Goal: Communication & Community: Answer question/provide support

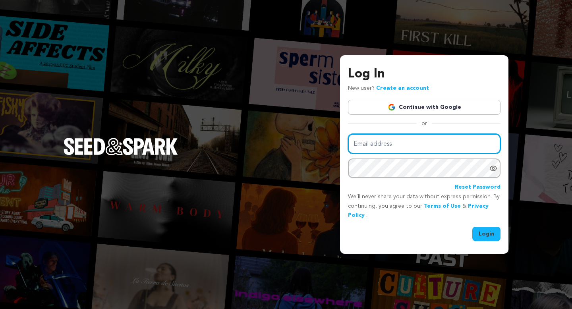
click at [399, 145] on input "Email address" at bounding box center [424, 144] width 152 height 20
type input "jamiealvey@outlook.com"
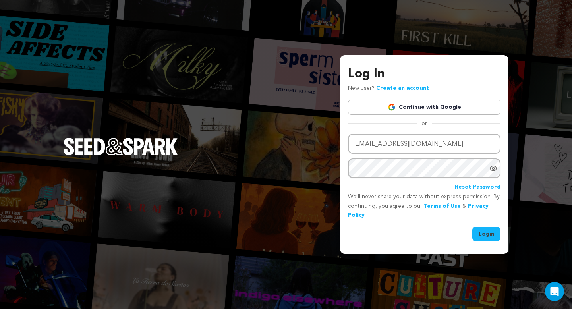
click at [486, 235] on button "Login" at bounding box center [486, 234] width 28 height 14
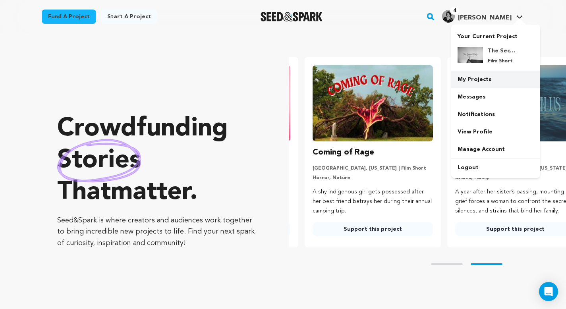
scroll to position [0, 149]
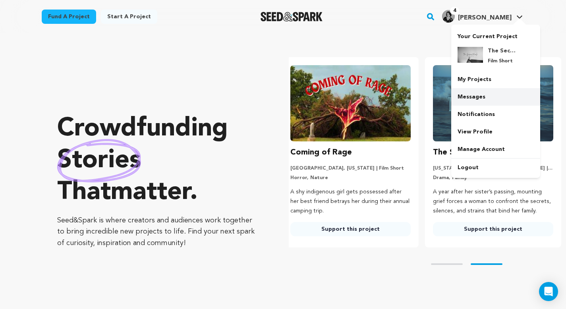
click at [482, 95] on link "Messages" at bounding box center [495, 96] width 89 height 17
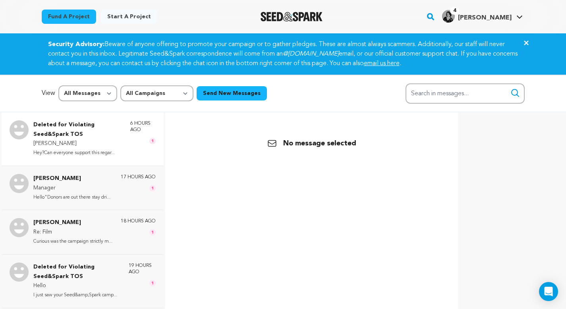
click at [117, 153] on div "Deleted for Violating Seed&Spark TOS [PERSON_NAME] Hey?Can everyone support thi…" at bounding box center [94, 138] width 122 height 37
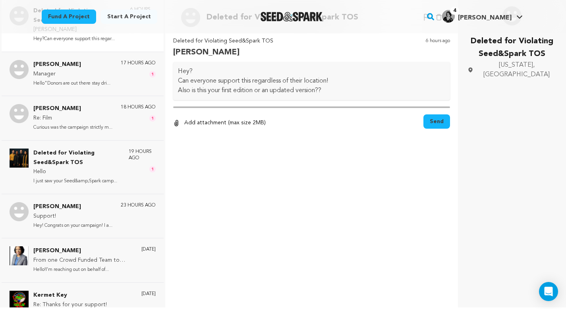
scroll to position [119, 0]
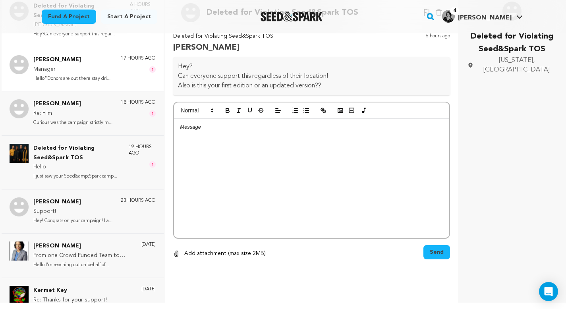
click at [79, 75] on p "Hello"Donors are out there stay dri..." at bounding box center [71, 78] width 77 height 9
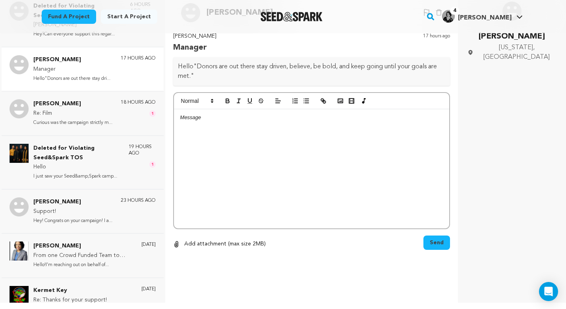
click at [232, 131] on div at bounding box center [311, 168] width 275 height 119
click at [436, 241] on span "Send" at bounding box center [437, 243] width 14 height 8
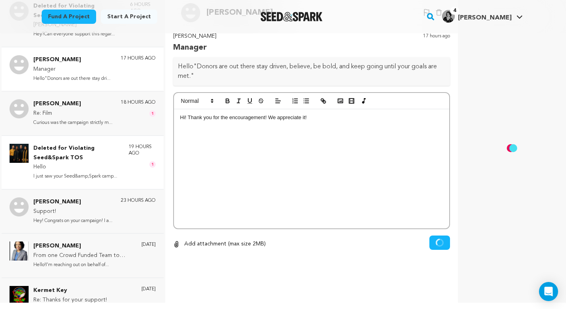
click at [87, 158] on p "Deleted for Violating Seed&Spark TOS" at bounding box center [76, 153] width 87 height 19
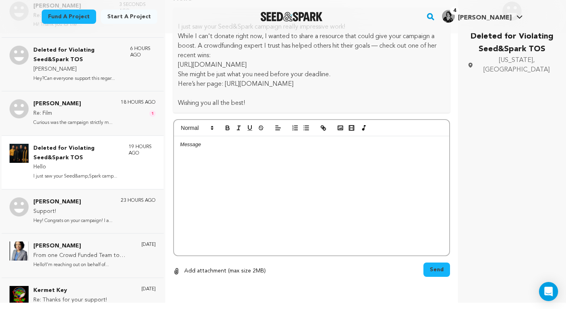
scroll to position [0, 0]
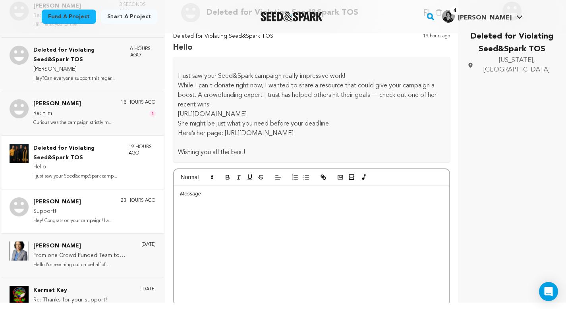
click at [93, 203] on p "[PERSON_NAME]" at bounding box center [72, 202] width 79 height 10
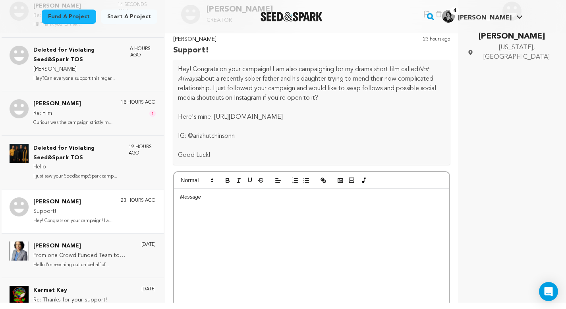
click at [357, 134] on p "IG: @ariahutchinsonn" at bounding box center [311, 136] width 267 height 10
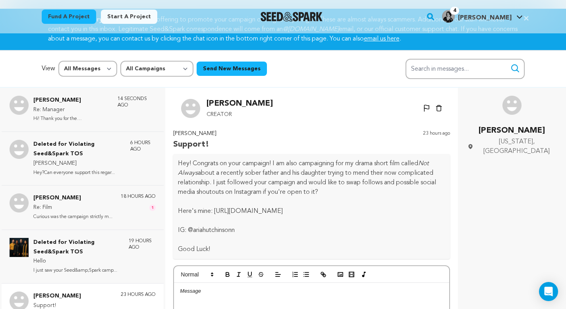
scroll to position [23, 0]
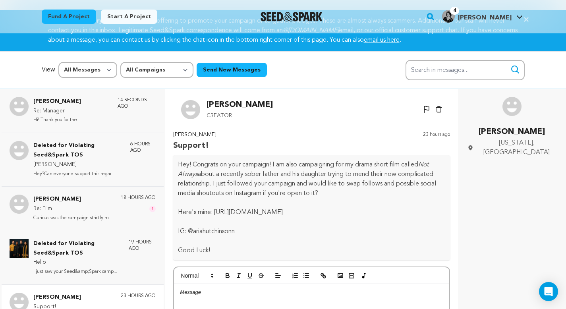
drag, startPoint x: 354, startPoint y: 212, endPoint x: 216, endPoint y: 214, distance: 138.2
click at [216, 214] on p "Here's mine: [URL][DOMAIN_NAME]" at bounding box center [311, 213] width 267 height 10
copy p "[URL][DOMAIN_NAME]"
click at [393, 239] on p at bounding box center [311, 241] width 267 height 10
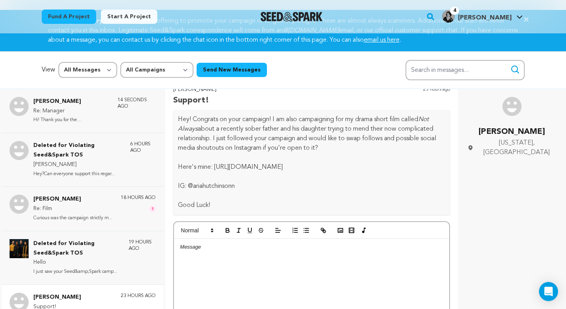
scroll to position [48, 0]
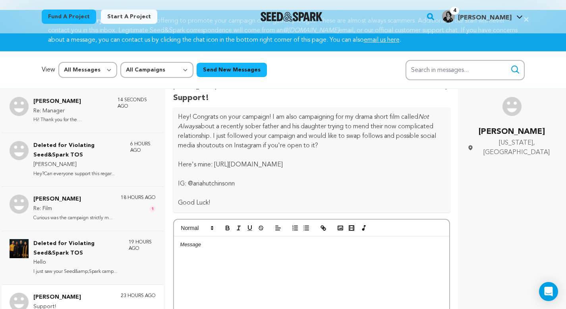
click at [290, 249] on div at bounding box center [311, 295] width 275 height 119
click at [229, 247] on p "Thank you so much! I will follow you on Instagram ASAP! I" at bounding box center [311, 244] width 263 height 7
click at [228, 245] on p "Thank you so much! I will follow you on Instagram ASAP! I" at bounding box center [311, 244] width 263 height 7
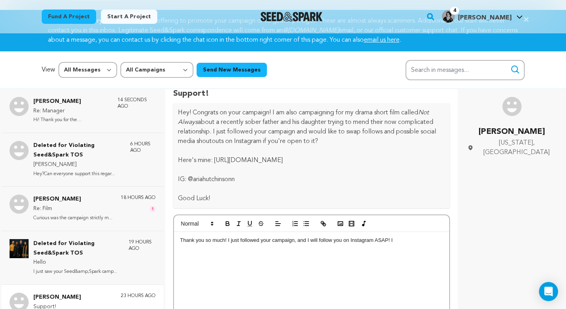
click at [402, 240] on p "Thank you so much! I just followed your campaign, and I will follow you on Inst…" at bounding box center [311, 240] width 263 height 7
click at [453, 222] on div "[PERSON_NAME] Re: Manager Hi! Thank you for the encouragement... 14 seconds ago…" at bounding box center [283, 246] width 566 height 315
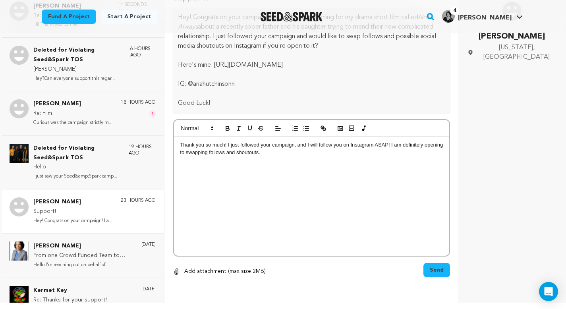
click at [436, 270] on span "Send" at bounding box center [437, 270] width 14 height 8
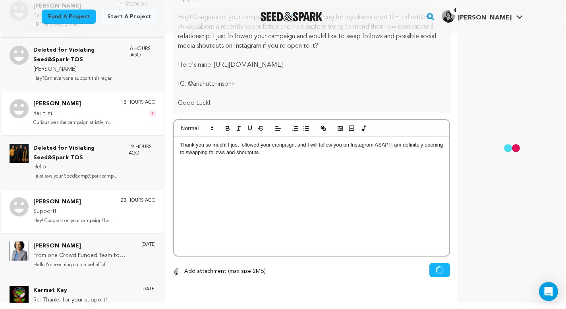
scroll to position [0, 0]
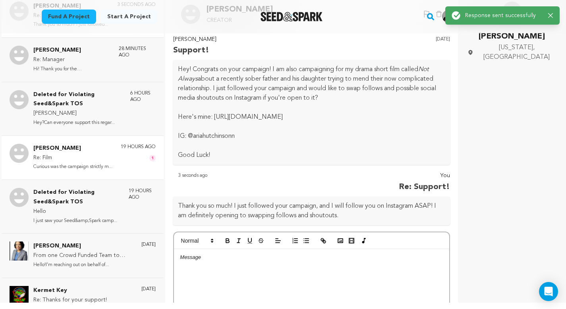
click at [73, 155] on p "Re: Film" at bounding box center [72, 158] width 79 height 10
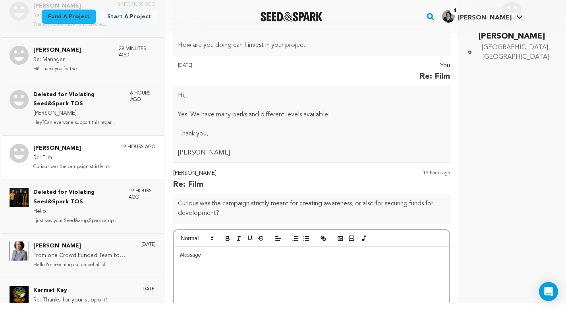
scroll to position [179, 0]
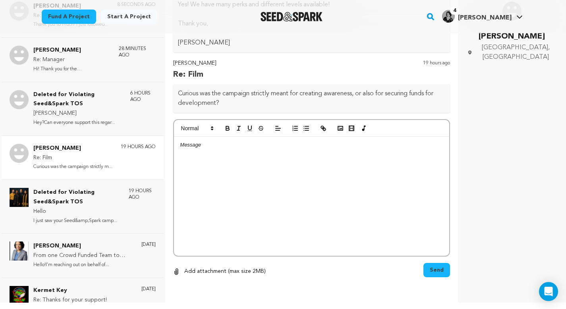
click at [263, 160] on div at bounding box center [311, 196] width 275 height 119
click at [432, 272] on span "Send" at bounding box center [437, 270] width 14 height 8
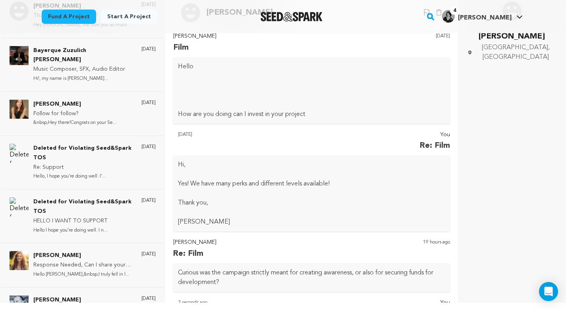
scroll to position [0, 0]
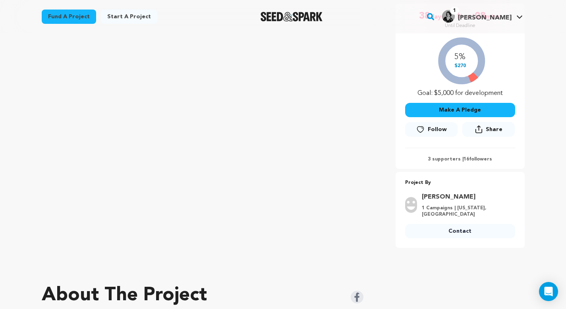
scroll to position [159, 0]
click at [429, 129] on span "Follow" at bounding box center [437, 129] width 19 height 8
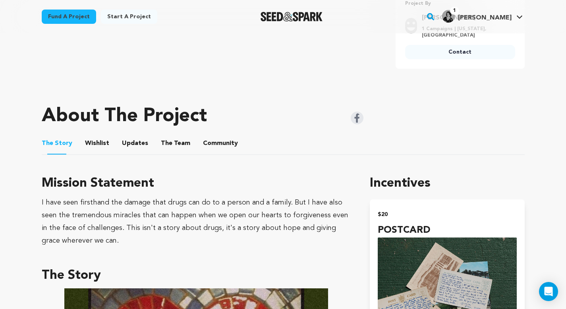
scroll to position [311, 0]
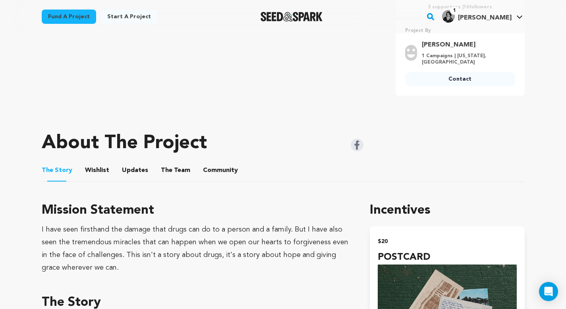
drag, startPoint x: 569, startPoint y: 61, endPoint x: 571, endPoint y: 41, distance: 20.0
click at [169, 168] on button "The Team" at bounding box center [175, 171] width 19 height 19
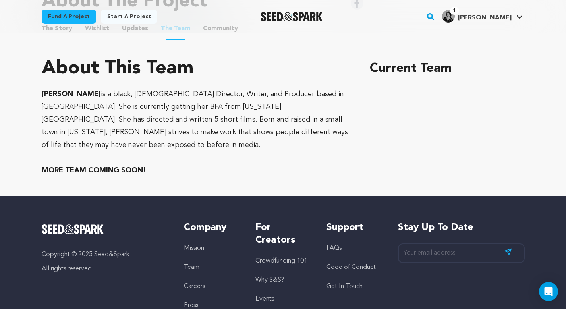
scroll to position [453, 0]
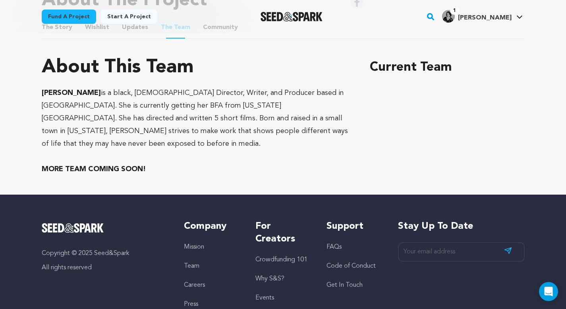
click at [367, 141] on section "About This Team Mariana Hutchinson is a black, female Director, Writer, and Pro…" at bounding box center [283, 116] width 483 height 143
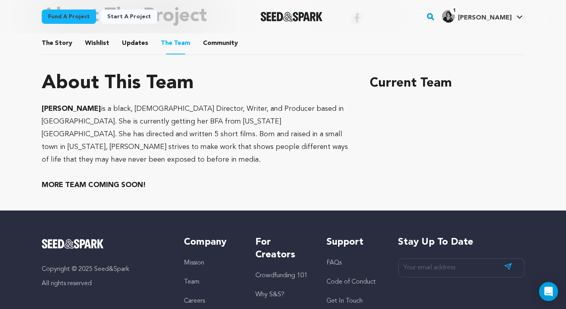
scroll to position [311, 0]
